Goal: Transaction & Acquisition: Purchase product/service

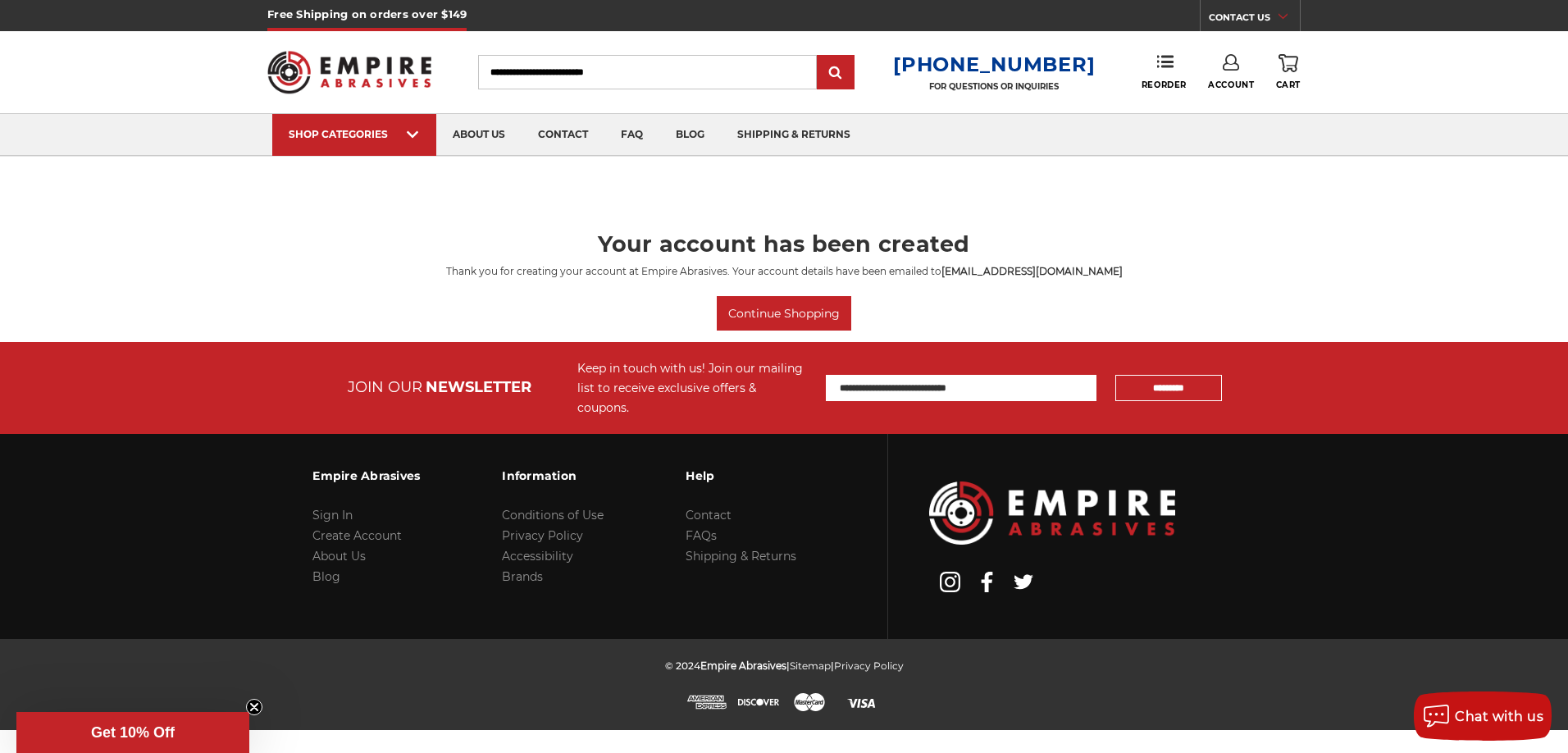
click at [631, 74] on input "Search" at bounding box center [648, 72] width 338 height 34
click at [667, 73] on input "Search" at bounding box center [648, 72] width 338 height 34
click at [662, 71] on input "Search" at bounding box center [648, 72] width 338 height 34
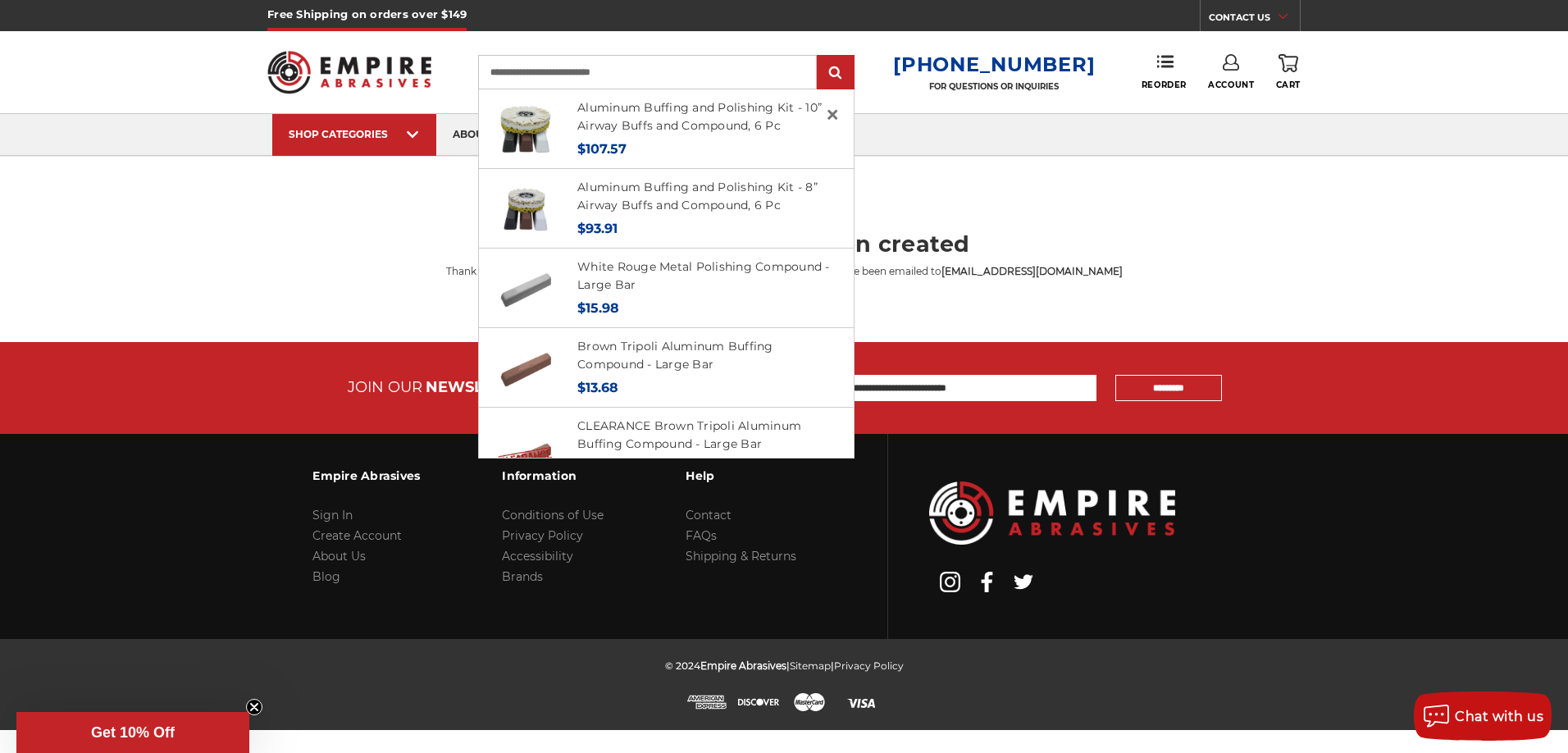
click at [689, 76] on input "**********" at bounding box center [648, 72] width 338 height 34
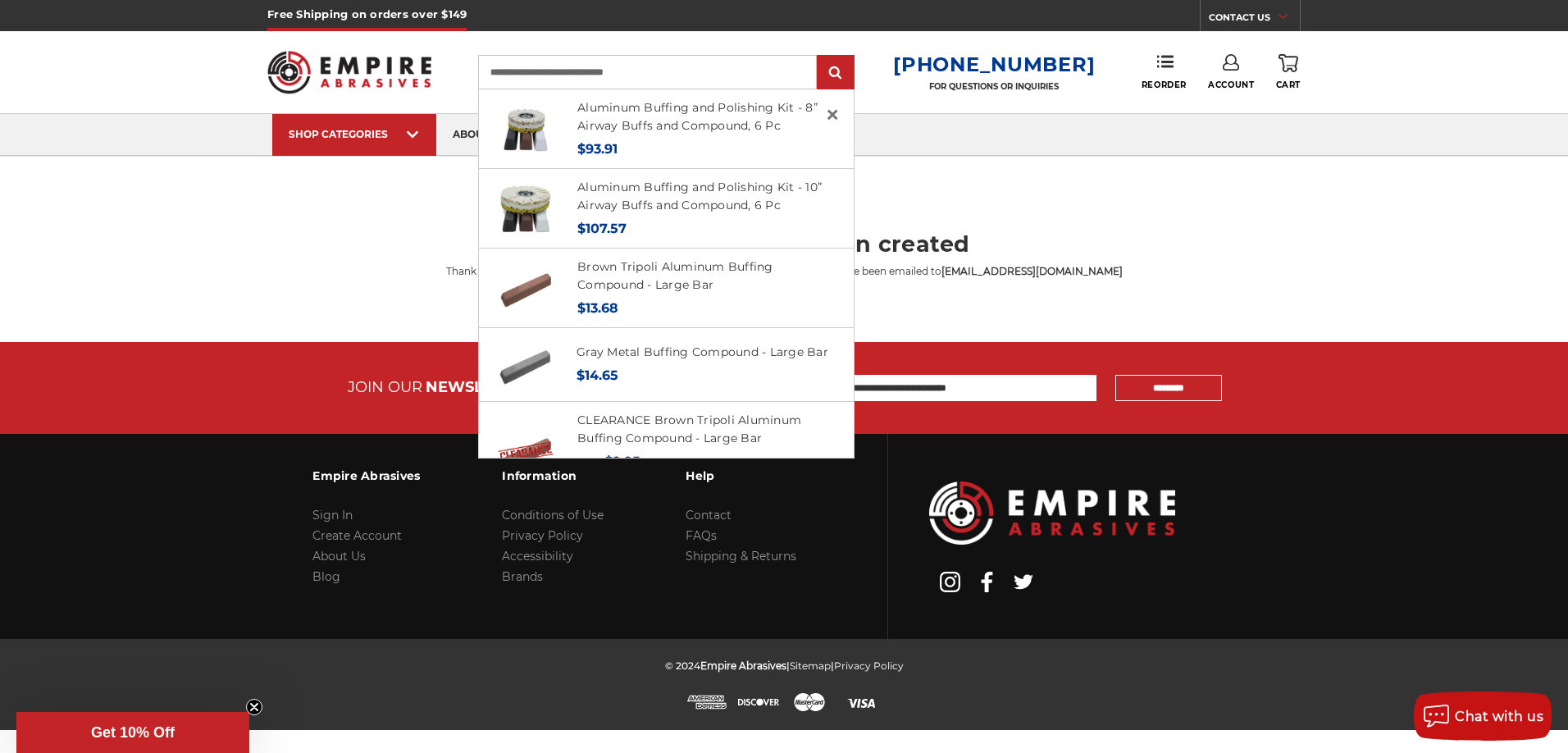
type input "**********"
click at [819, 56] on input "submit" at bounding box center [836, 73] width 32 height 32
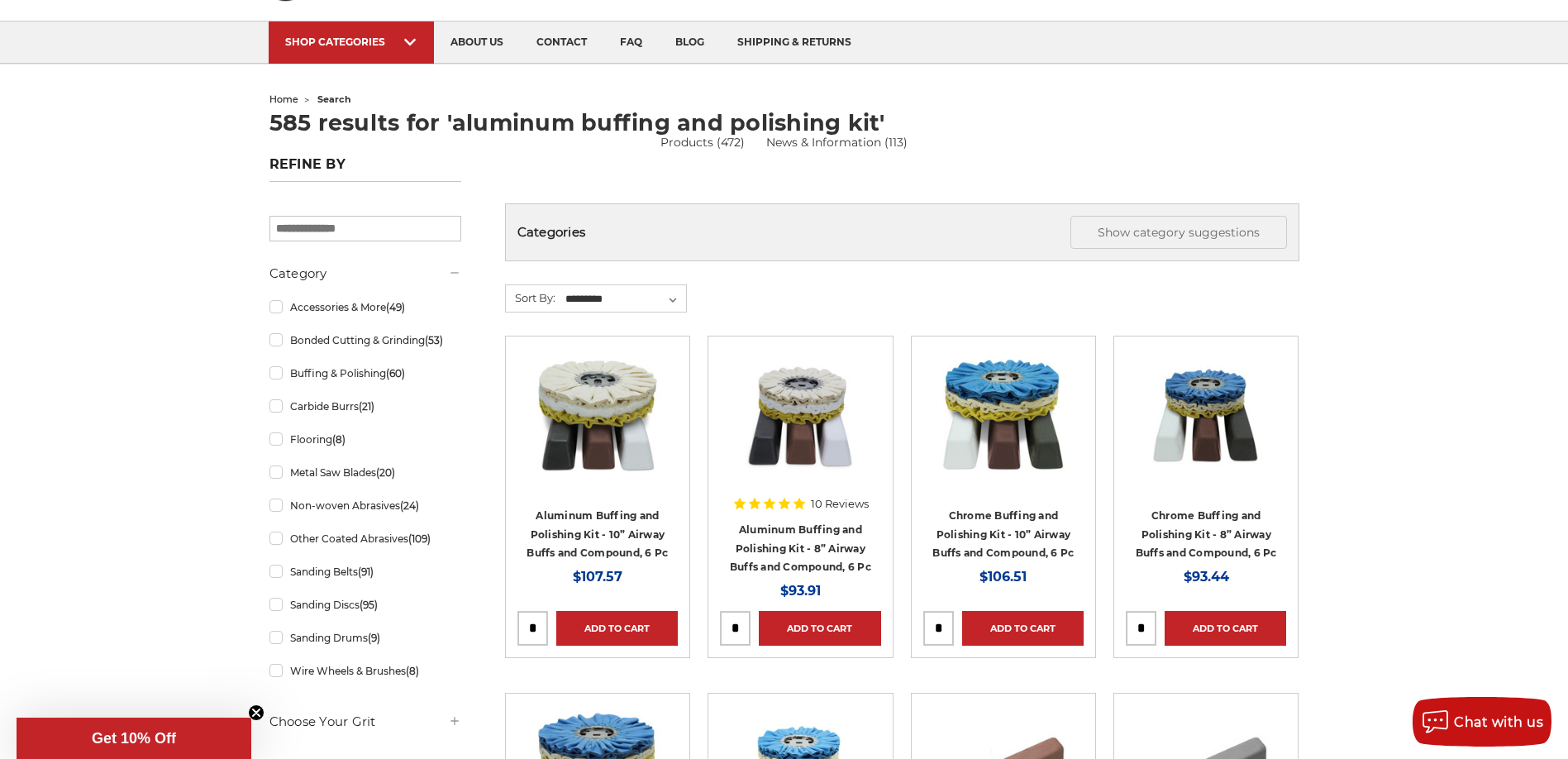
scroll to position [331, 0]
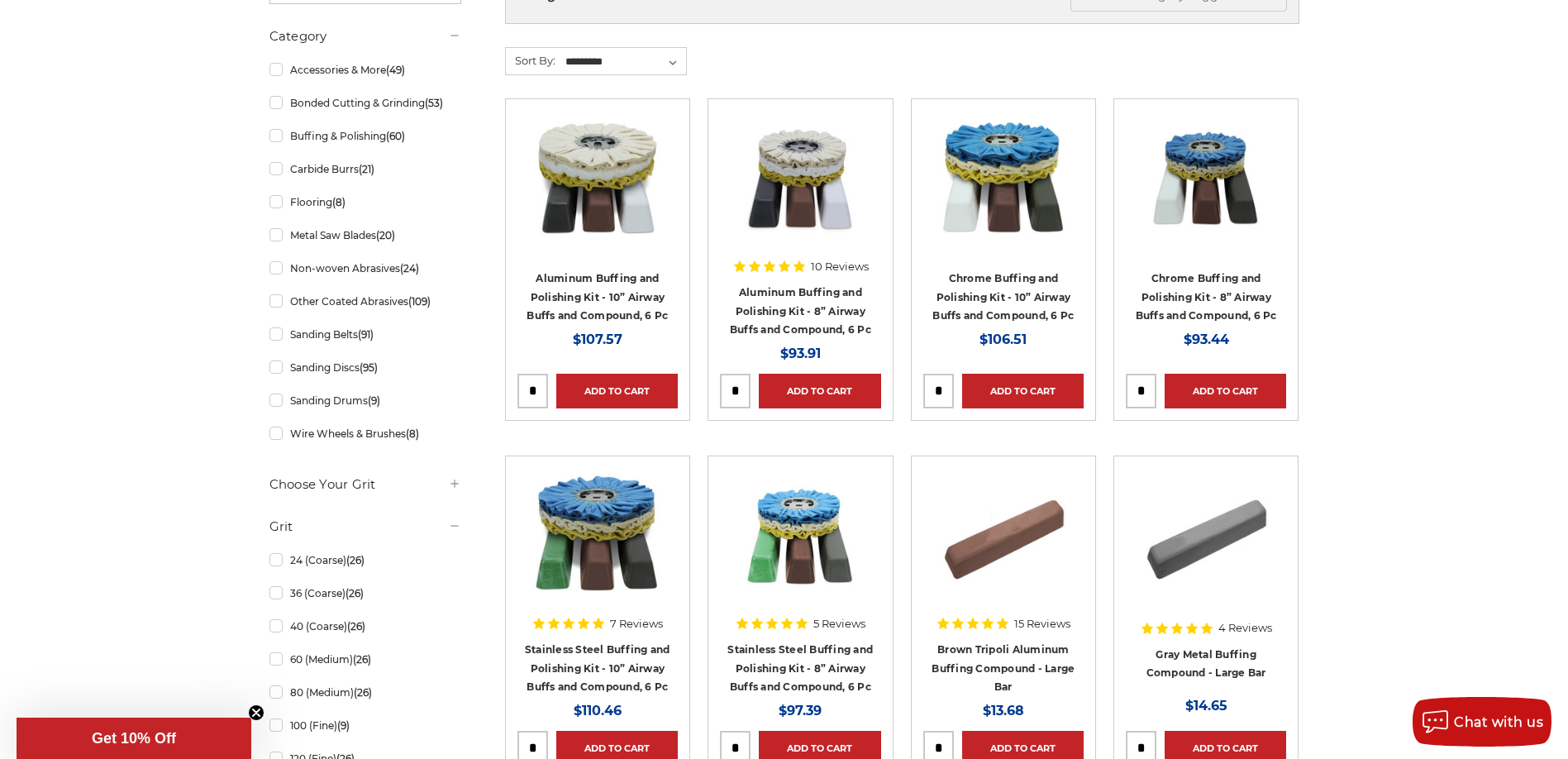
click at [803, 197] on img at bounding box center [800, 177] width 133 height 133
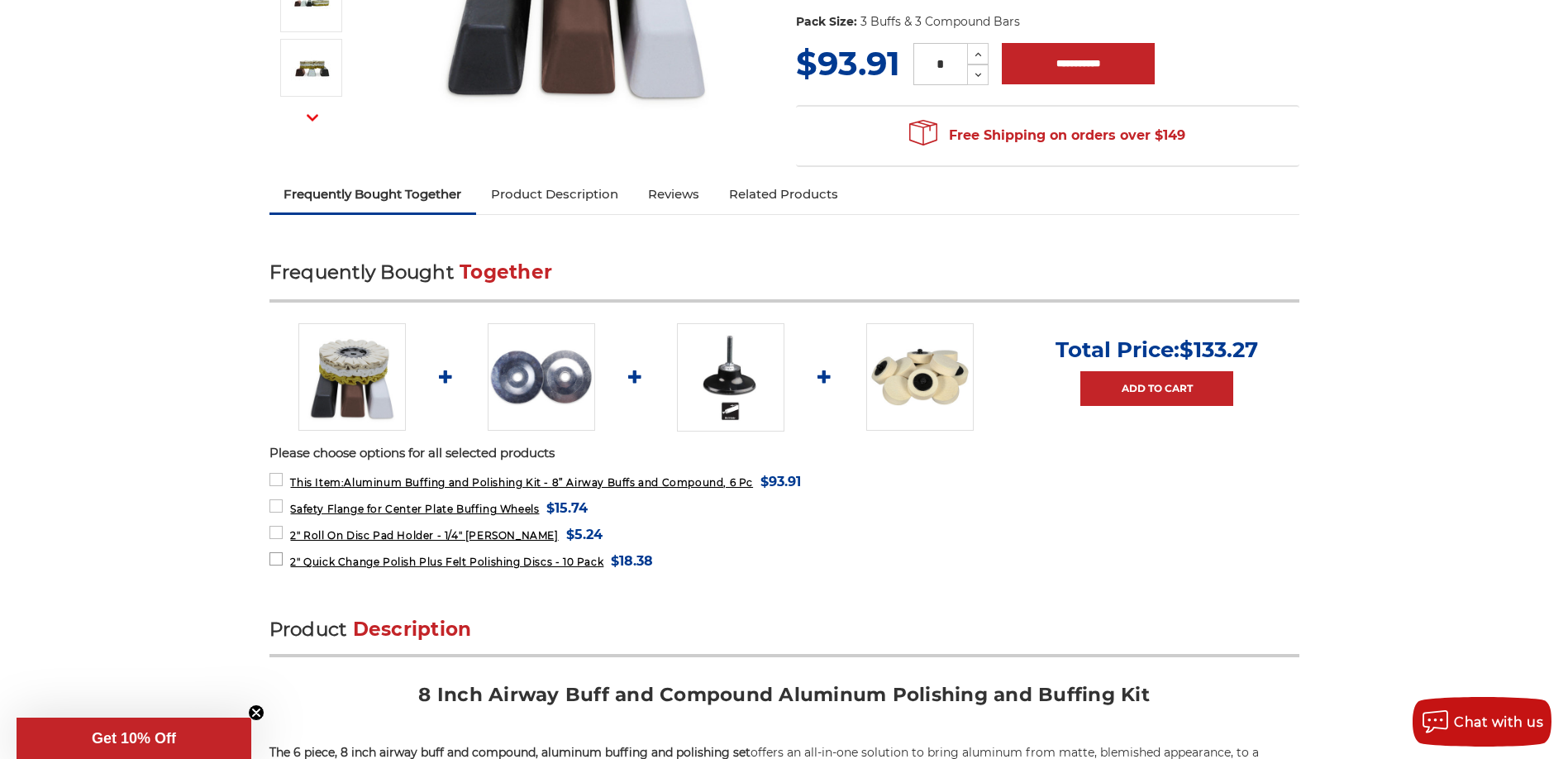
click at [278, 555] on label "2" Quick Change Polish Plus Felt Polishing Discs - 10 Pack MSRP: Was: Now: $18.…" at bounding box center [462, 561] width 384 height 22
click at [277, 533] on label "2" Roll On Disc Pad Holder - 1/4" Shank MSRP: Was: Now: $5.24 (You save )" at bounding box center [436, 535] width 333 height 22
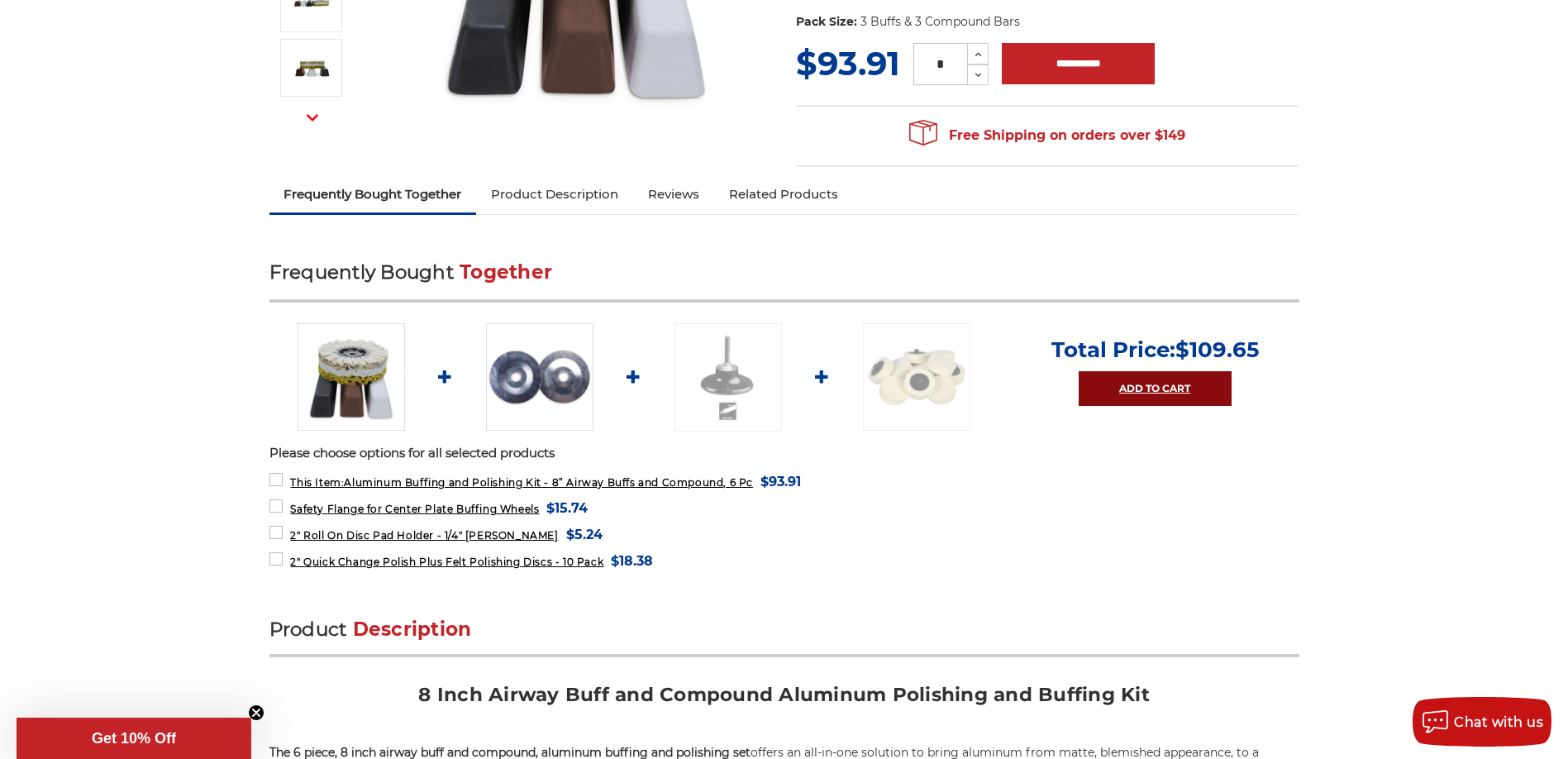
click at [1125, 383] on link "Add to Cart" at bounding box center [1156, 389] width 153 height 34
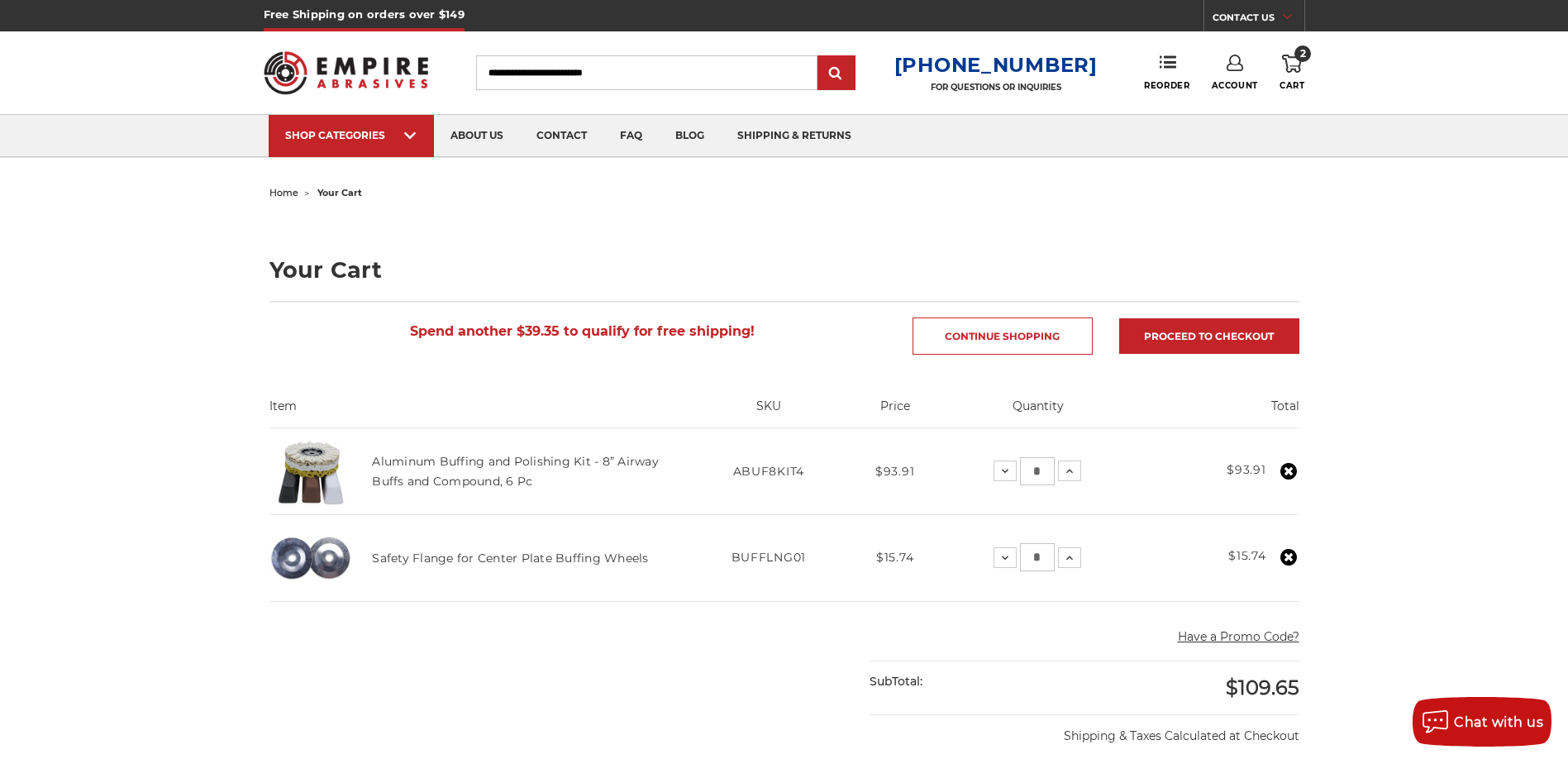
click at [1243, 74] on link "Account" at bounding box center [1235, 72] width 46 height 36
click at [1242, 106] on link "Account" at bounding box center [1234, 108] width 118 height 31
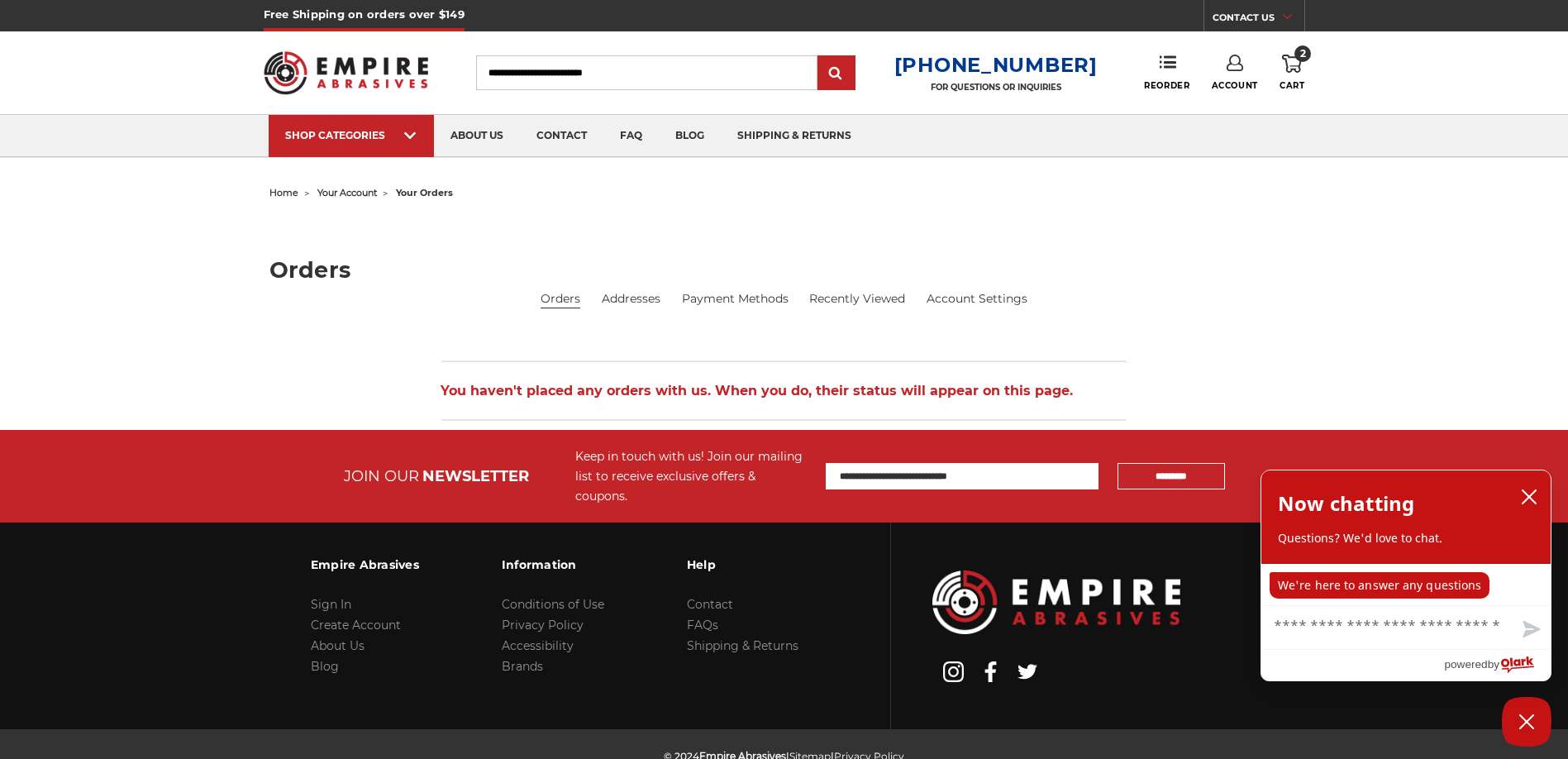
click at [1291, 72] on link "2 Cart" at bounding box center [1292, 72] width 25 height 36
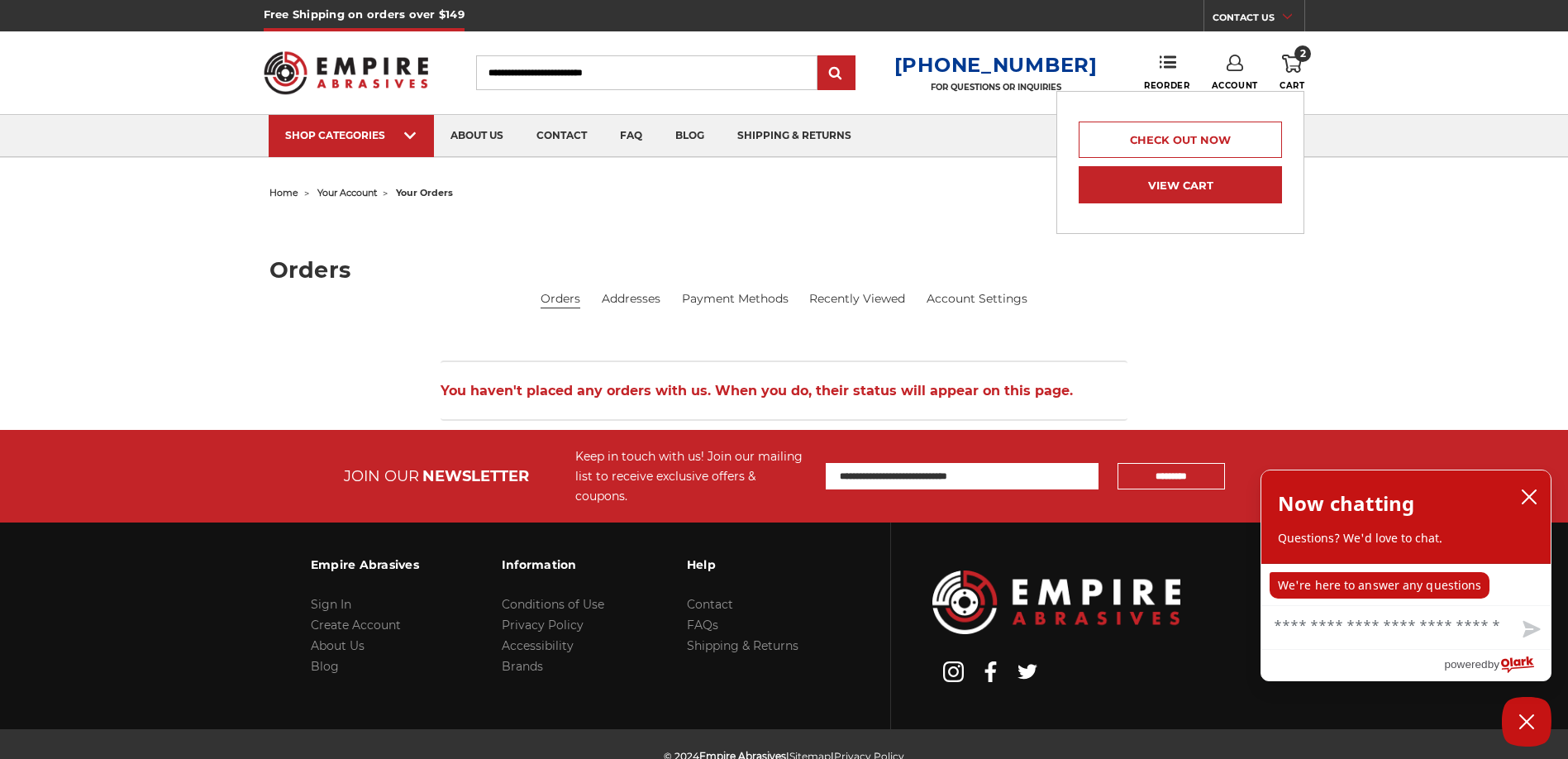
click at [1239, 192] on link "View Cart" at bounding box center [1181, 184] width 203 height 37
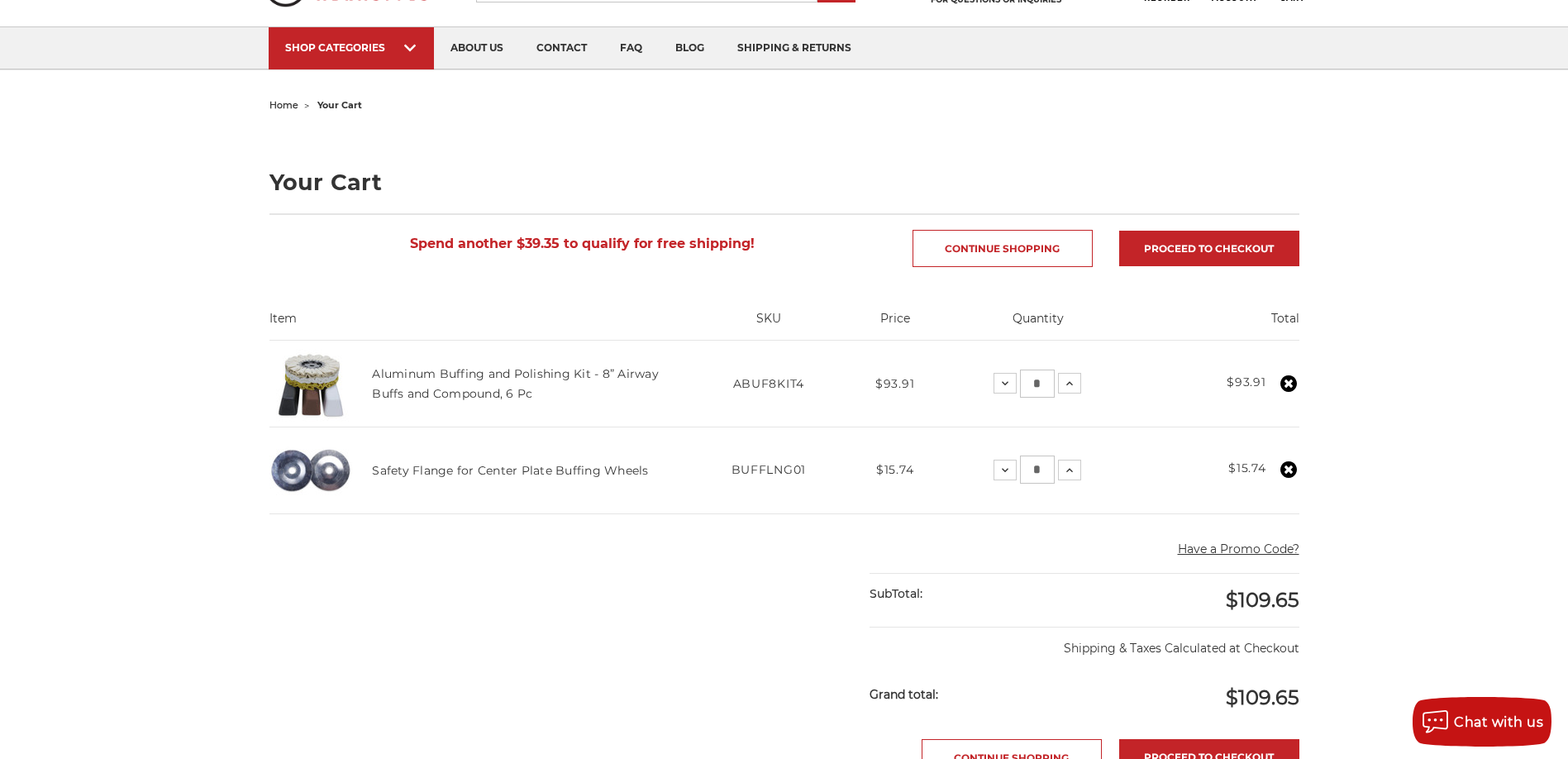
scroll to position [248, 0]
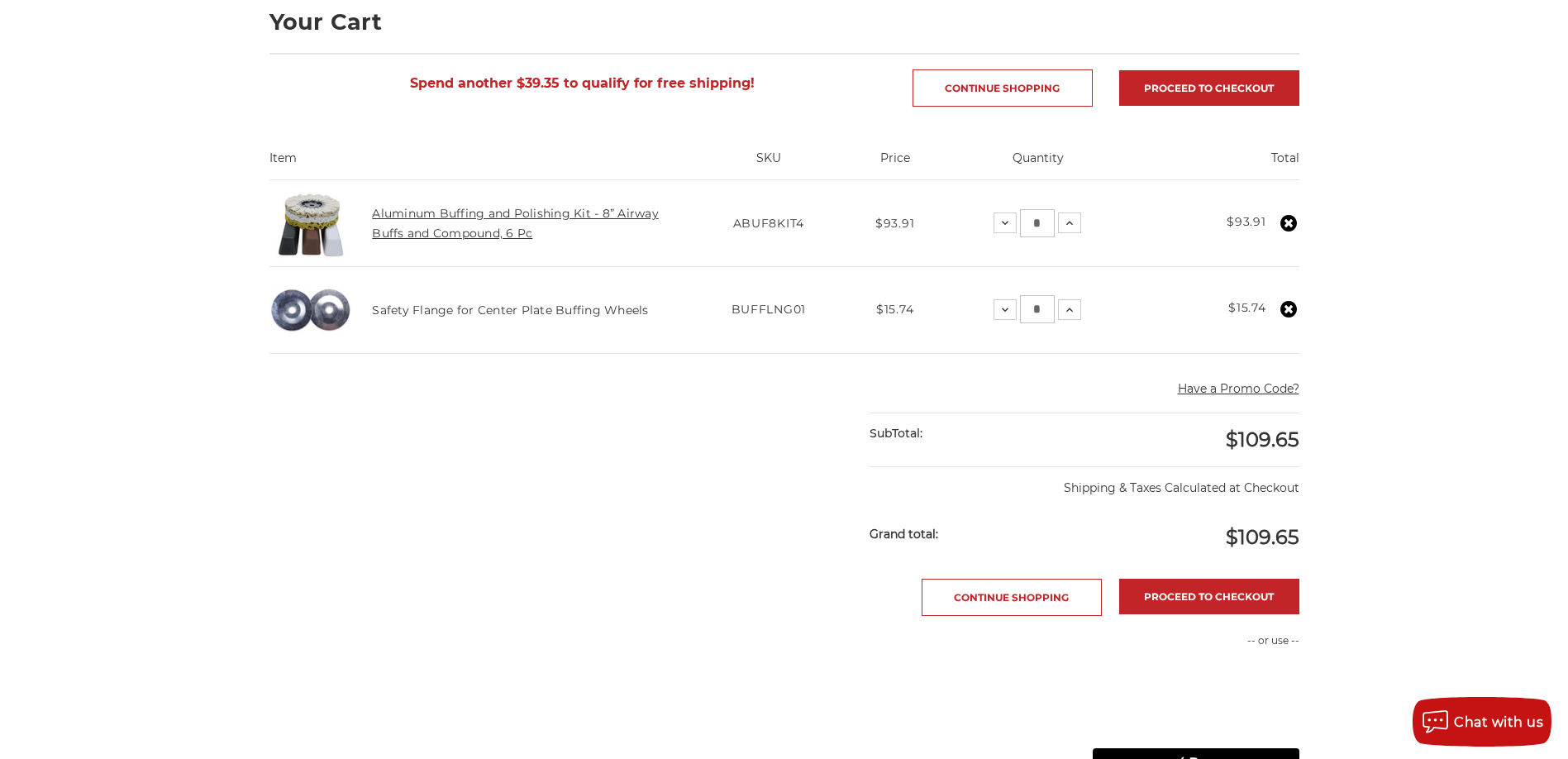
click at [399, 216] on link "Aluminum Buffing and Polishing Kit - 8” Airway Buffs and Compound, 6 Pc" at bounding box center [515, 223] width 287 height 34
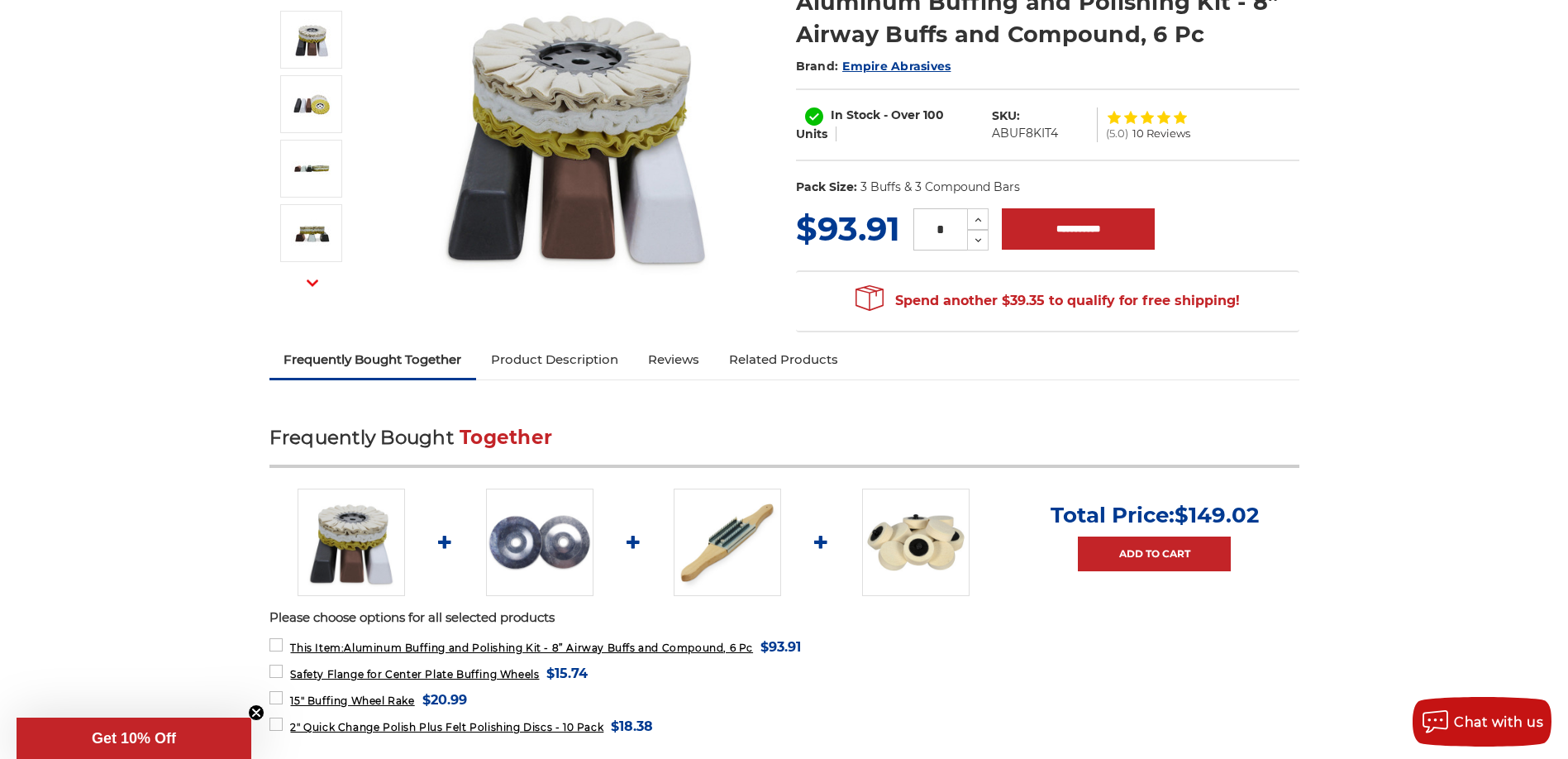
scroll to position [496, 0]
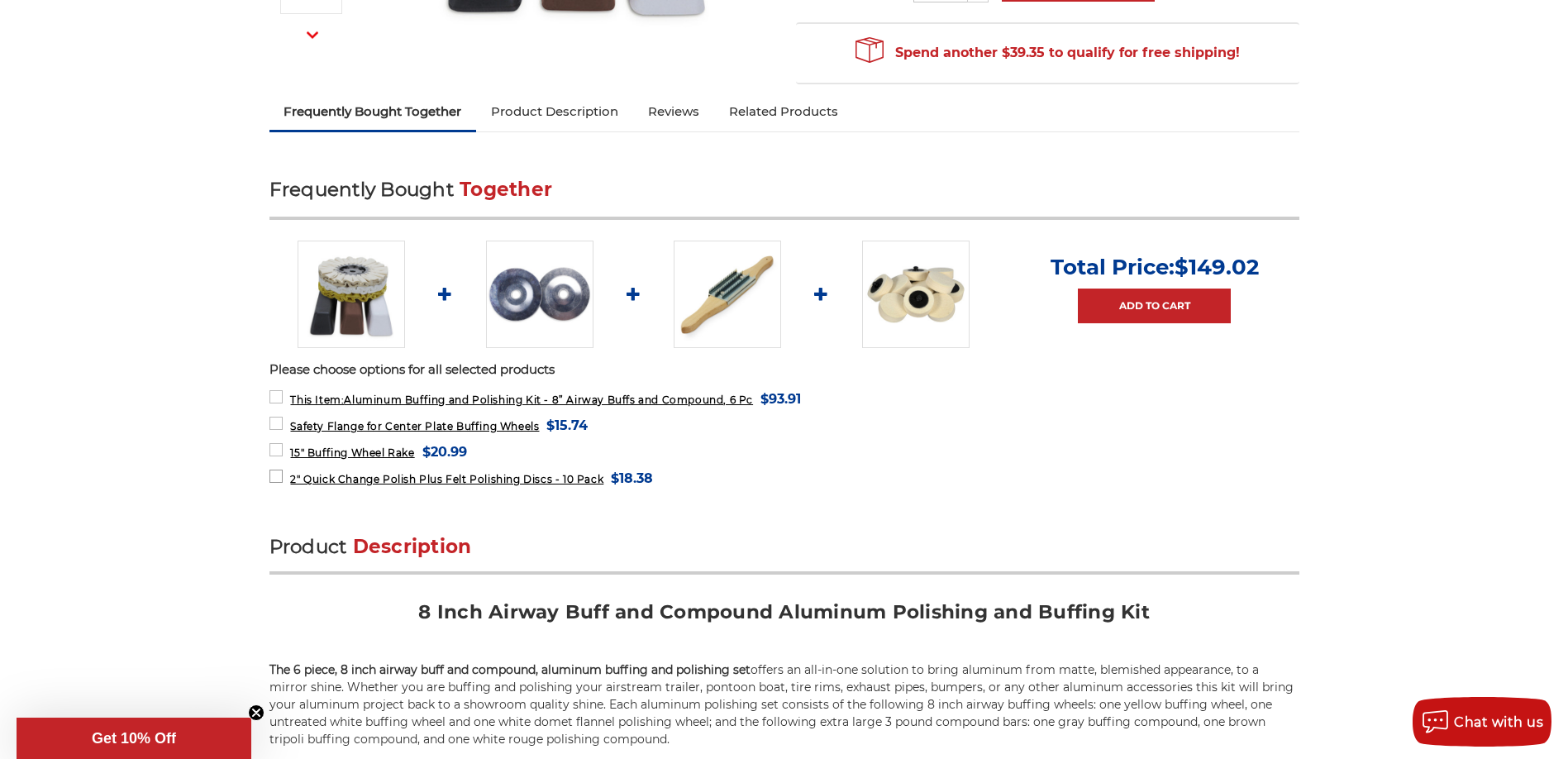
click at [273, 478] on label "2" Quick Change Polish Plus Felt Polishing Discs - 10 Pack MSRP: Was: Now: $18.…" at bounding box center [462, 478] width 384 height 22
click at [276, 450] on label "15" Buffing Wheel Rake MSRP: Was: Now: $20.99 (You save )" at bounding box center [368, 452] width 197 height 22
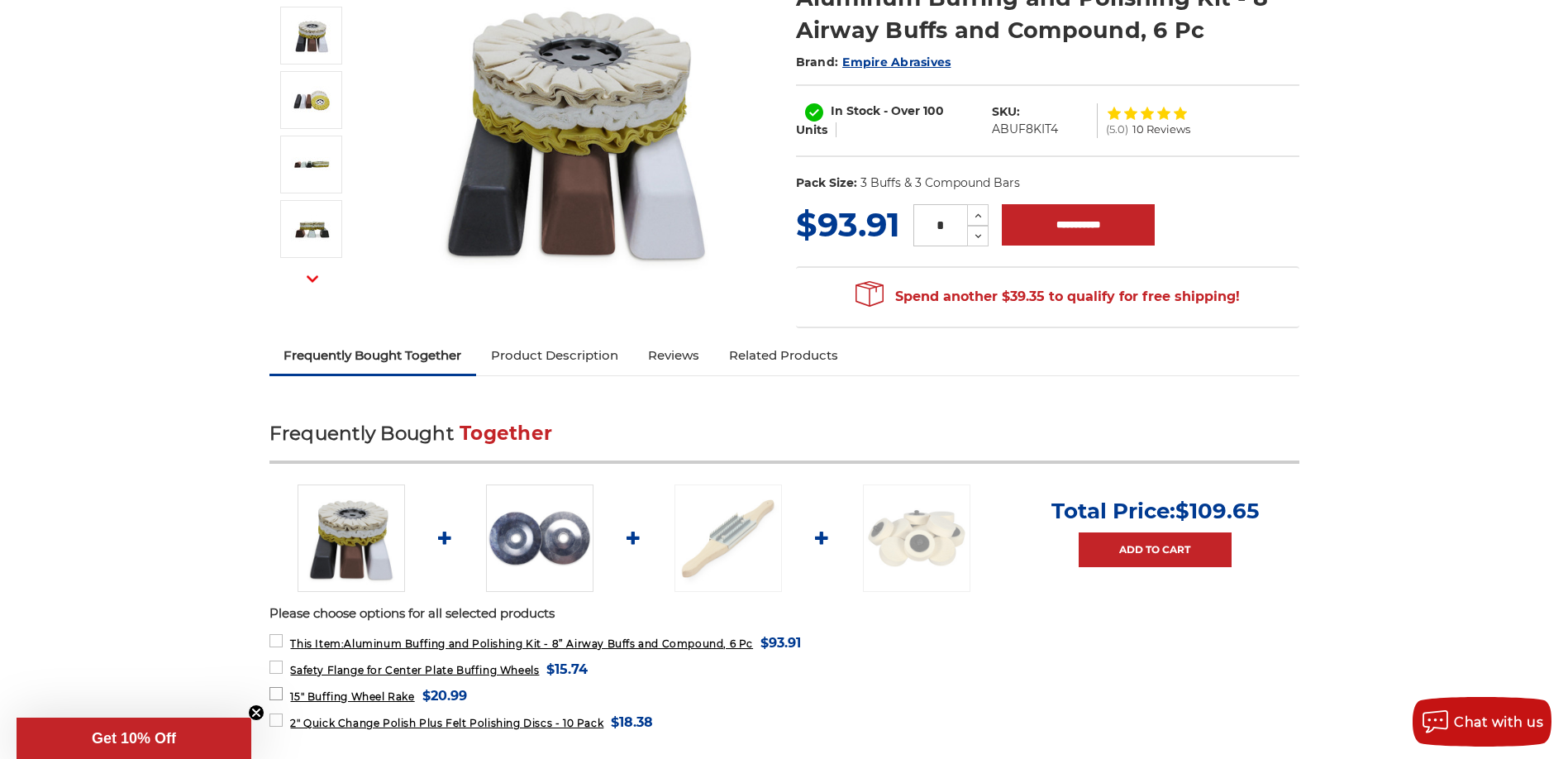
scroll to position [0, 0]
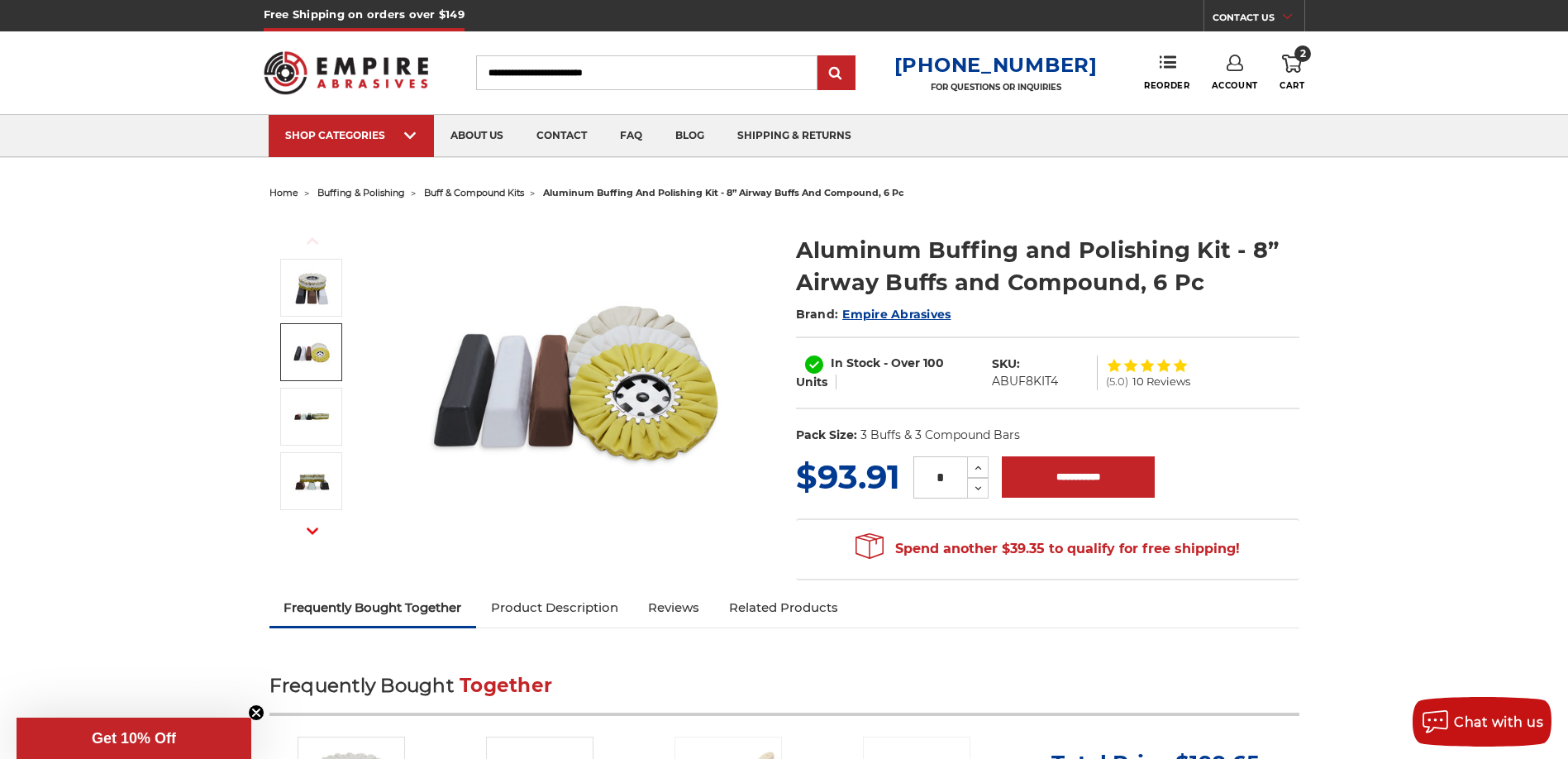
click at [313, 358] on img at bounding box center [312, 352] width 41 height 41
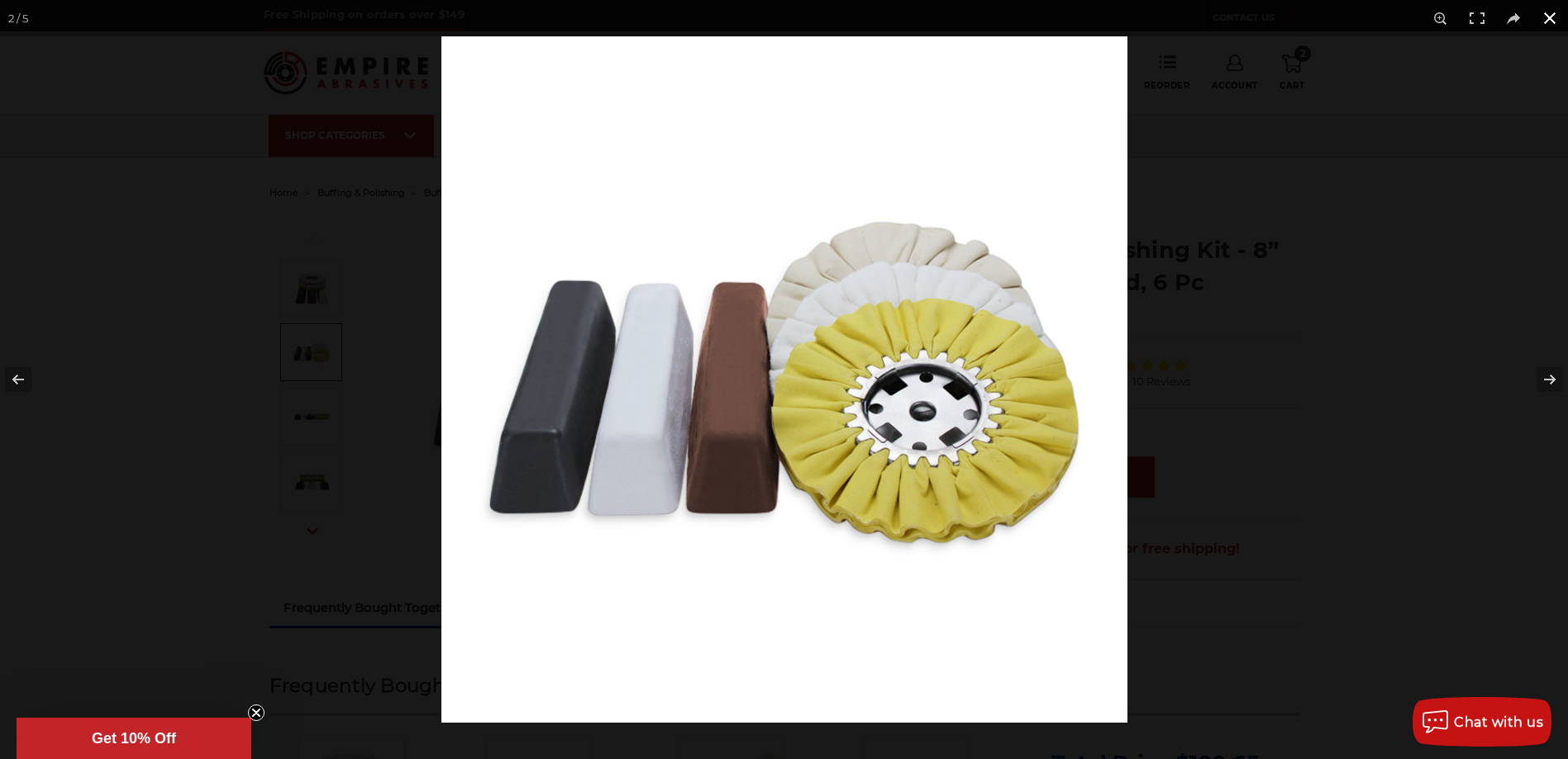
click at [1554, 22] on button at bounding box center [1549, 18] width 36 height 36
